Goal: Transaction & Acquisition: Purchase product/service

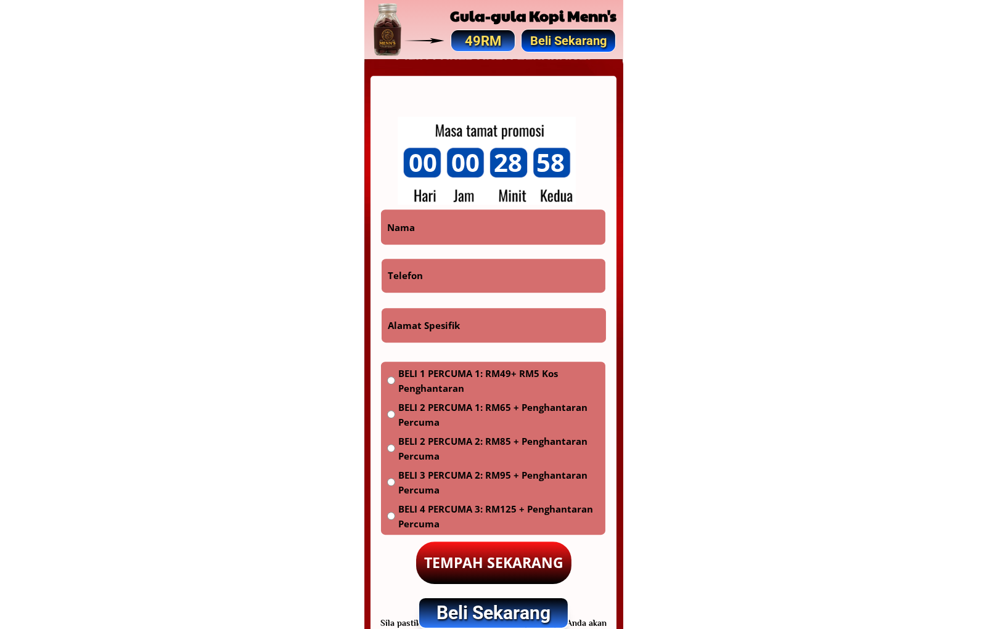
scroll to position [7226, 0]
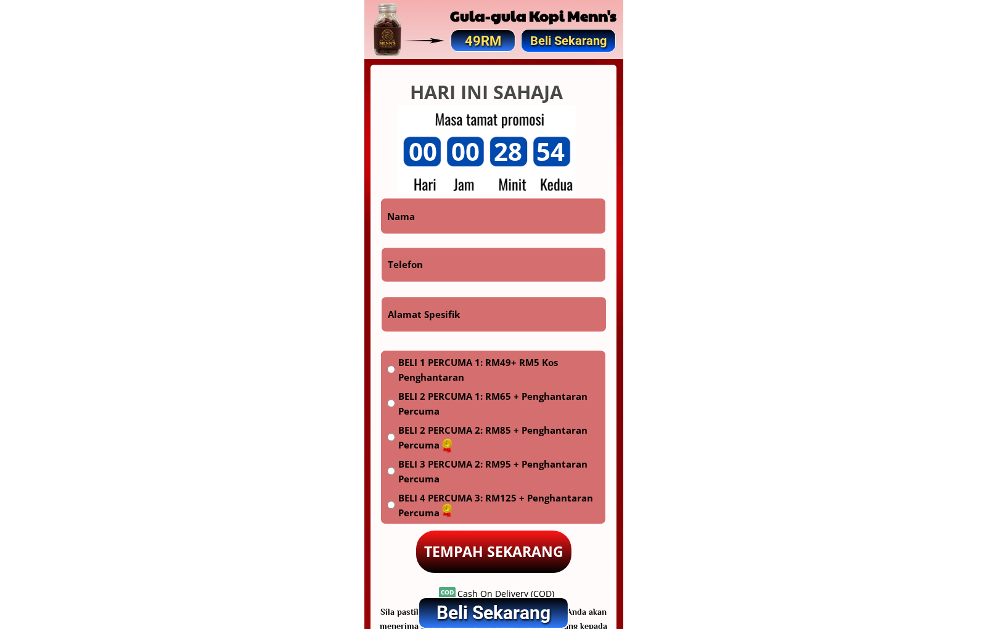
click at [489, 224] on input "text" at bounding box center [493, 215] width 218 height 35
drag, startPoint x: 489, startPoint y: 224, endPoint x: 489, endPoint y: 211, distance: 12.9
click at [489, 223] on input "text" at bounding box center [493, 215] width 218 height 35
paste input "Hesti"
type input "Hesti"
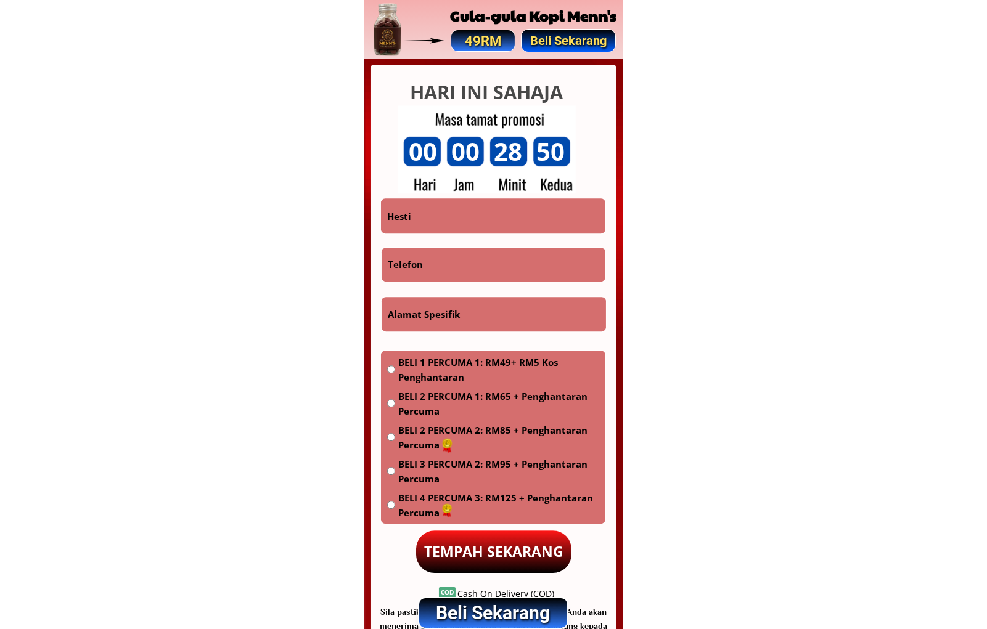
click at [438, 270] on input "tel" at bounding box center [494, 265] width 218 height 35
paste input "0177939253"
type input "0177939253"
click at [473, 318] on input "text" at bounding box center [494, 314] width 218 height 35
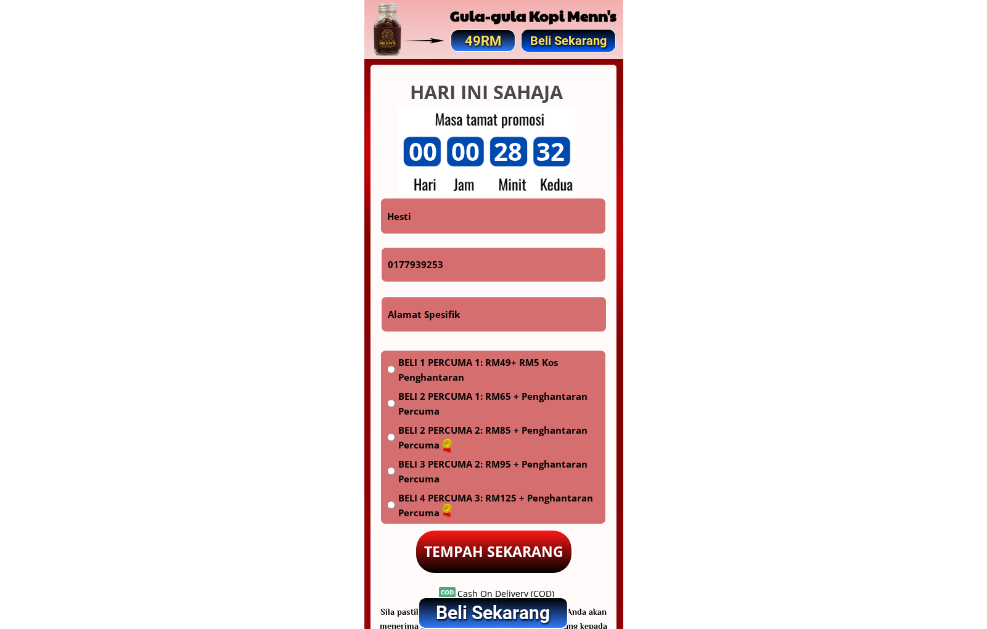
paste input "[GEOGRAPHIC_DATA], 14, [GEOGRAPHIC_DATA]"
type input "[GEOGRAPHIC_DATA], 14, [GEOGRAPHIC_DATA]"
click at [460, 355] on span "BELI 1 PERCUMA 1: RM49+ RM5 Kos Penghantaran" at bounding box center [498, 370] width 201 height 30
radio input "true"
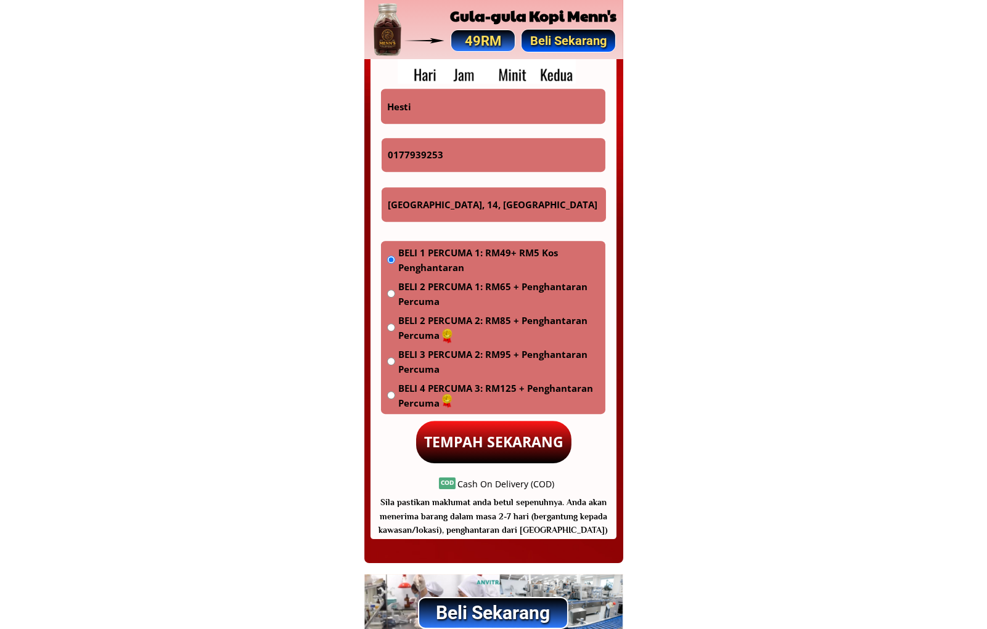
scroll to position [7341, 0]
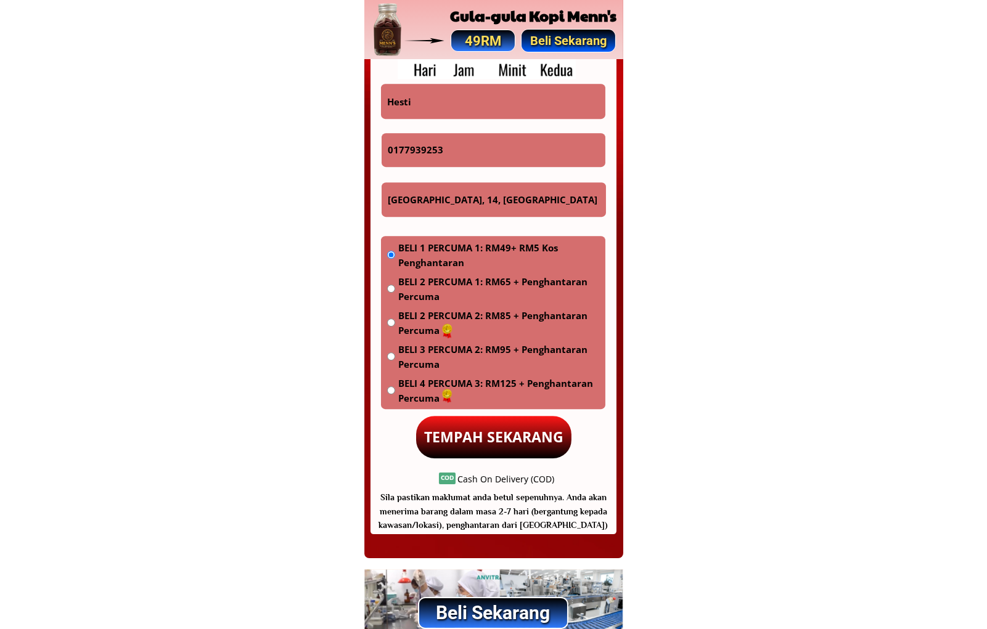
drag, startPoint x: 491, startPoint y: 427, endPoint x: 503, endPoint y: 430, distance: 12.0
click at [492, 428] on p "TEMPAH SEKARANG" at bounding box center [493, 437] width 155 height 43
